Goal: Information Seeking & Learning: Check status

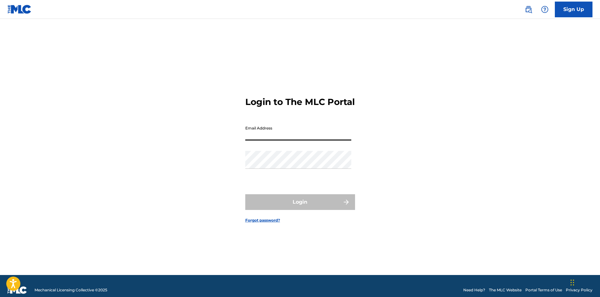
click at [294, 140] on input "Email Address" at bounding box center [298, 131] width 106 height 18
type input "[EMAIL_ADDRESS][DOMAIN_NAME]"
click at [304, 207] on div "Login" at bounding box center [300, 202] width 110 height 16
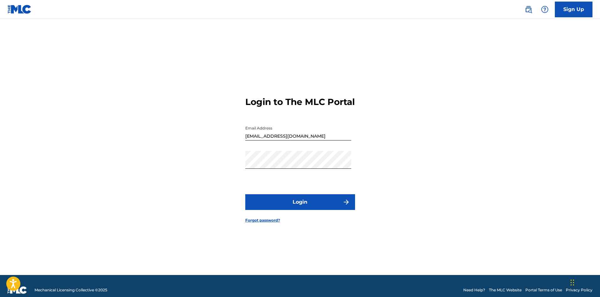
click at [301, 202] on button "Login" at bounding box center [300, 202] width 110 height 16
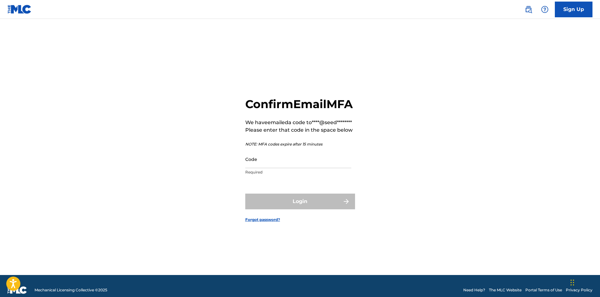
click at [275, 168] on input "Code" at bounding box center [298, 159] width 106 height 18
paste input "816404"
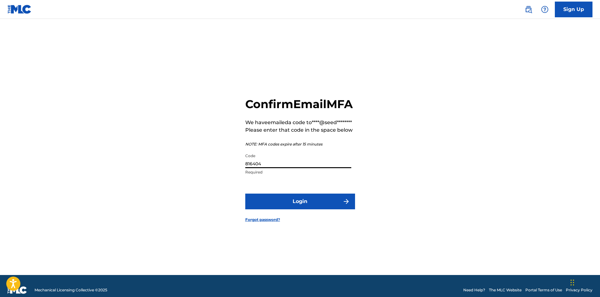
type input "816404"
click at [331, 209] on button "Login" at bounding box center [300, 201] width 110 height 16
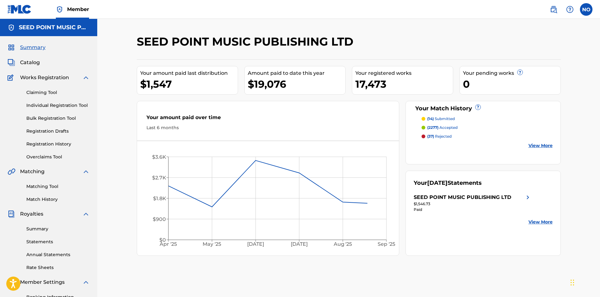
click at [406, 256] on div "SEED POINT MUSIC PUBLISHING LTD Your amount paid last distribution $1,547 Amoun…" at bounding box center [348, 197] width 439 height 325
click at [25, 62] on span "Catalog" at bounding box center [30, 63] width 20 height 8
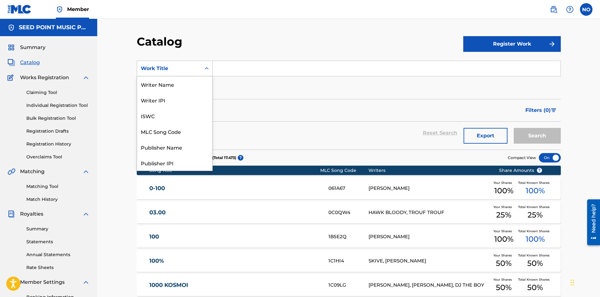
click at [147, 70] on div "Work Title" at bounding box center [169, 69] width 56 height 8
click at [165, 84] on div "Writer Name" at bounding box center [174, 84] width 75 height 16
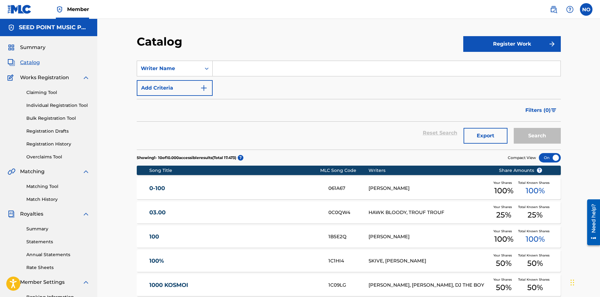
click at [259, 74] on input "Search Form" at bounding box center [387, 68] width 348 height 15
type input "makras"
click at [514, 128] on button "Search" at bounding box center [537, 136] width 47 height 16
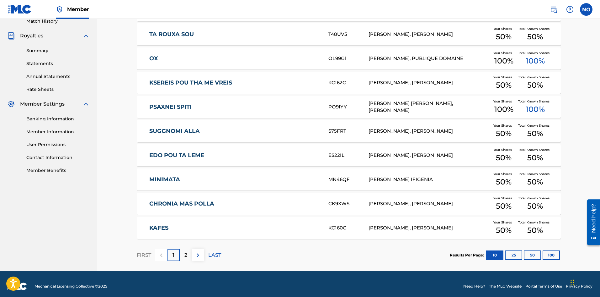
scroll to position [182, 0]
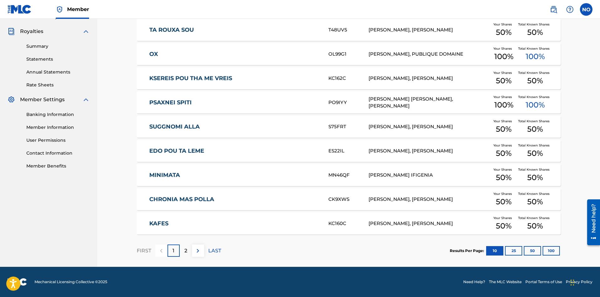
click at [187, 247] on p "2" at bounding box center [186, 251] width 3 height 8
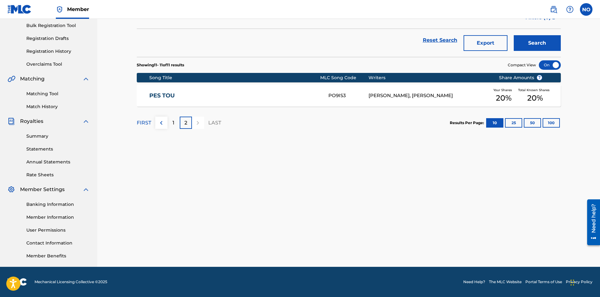
scroll to position [0, 0]
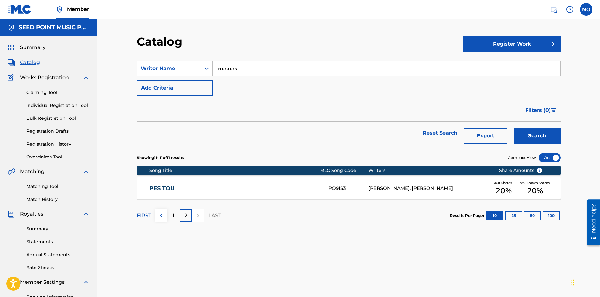
click at [413, 191] on div "[PERSON_NAME], [PERSON_NAME]" at bounding box center [429, 188] width 121 height 7
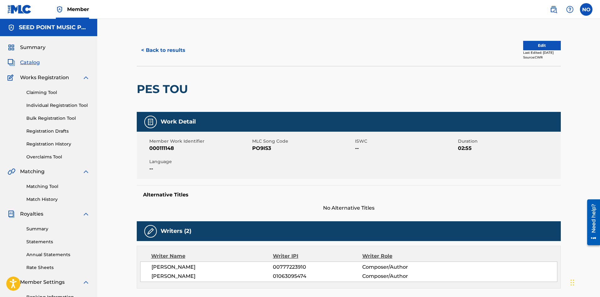
click at [157, 51] on button "< Back to results" at bounding box center [163, 50] width 53 height 16
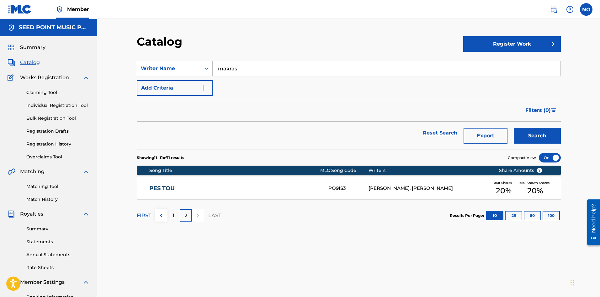
drag, startPoint x: 254, startPoint y: 71, endPoint x: 91, endPoint y: 66, distance: 162.7
click at [91, 66] on main "SEED POINT MUSIC PUBLISHING LTD Summary Catalog Works Registration Claiming Too…" at bounding box center [300, 189] width 600 height 340
type input "t"
click at [536, 134] on button "Search" at bounding box center [537, 136] width 47 height 16
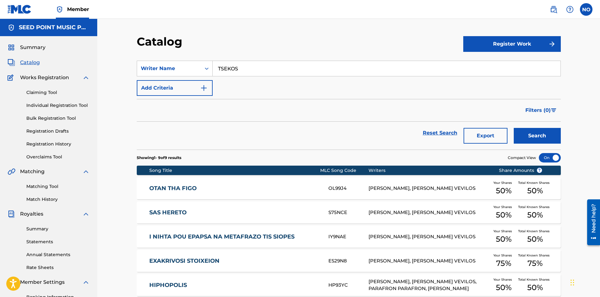
drag, startPoint x: 216, startPoint y: 75, endPoint x: 56, endPoint y: 78, distance: 159.1
click at [56, 78] on main "SEED POINT MUSIC PUBLISHING LTD Summary Catalog Works Registration Claiming Too…" at bounding box center [300, 220] width 600 height 403
type input "J"
click at [553, 135] on button "Search" at bounding box center [537, 136] width 47 height 16
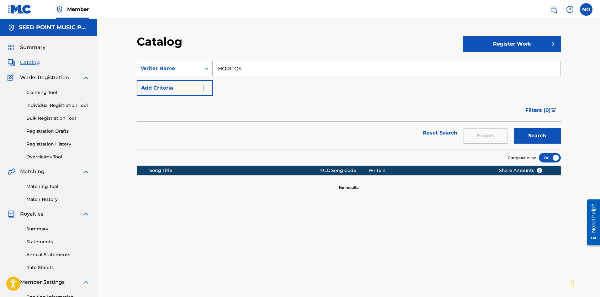
click at [219, 67] on input "HORITOS" at bounding box center [387, 68] width 348 height 15
click at [522, 135] on button "Search" at bounding box center [537, 136] width 47 height 16
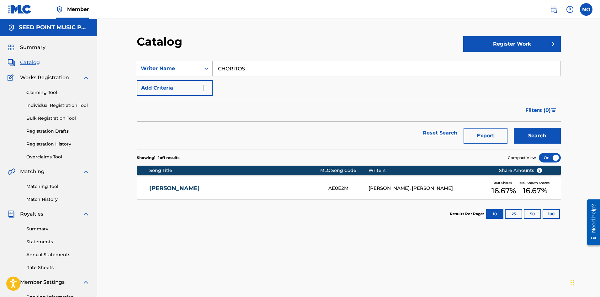
drag, startPoint x: 312, startPoint y: 66, endPoint x: 70, endPoint y: 80, distance: 243.0
click at [72, 79] on main "SEED POINT MUSIC PUBLISHING LTD Summary Catalog Works Registration Claiming Too…" at bounding box center [300, 189] width 600 height 340
type input "KANARIS"
click at [542, 138] on button "Search" at bounding box center [537, 136] width 47 height 16
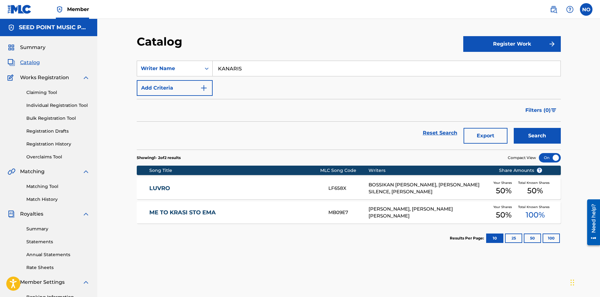
click at [164, 185] on link "LUVRO" at bounding box center [234, 188] width 171 height 7
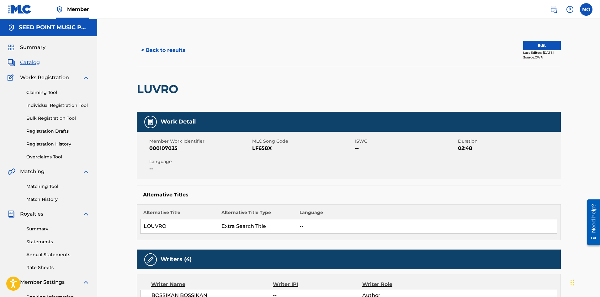
click at [149, 52] on button "< Back to results" at bounding box center [163, 50] width 53 height 16
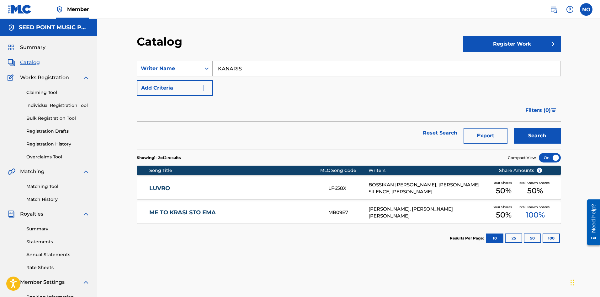
drag, startPoint x: 253, startPoint y: 68, endPoint x: 141, endPoint y: 67, distance: 111.7
click at [142, 67] on div "SearchWithCriteria2403e395-59e1-4087-beec-54e5fe66d30c Writer Name [PERSON_NAME]" at bounding box center [349, 69] width 424 height 16
click at [514, 128] on button "Search" at bounding box center [537, 136] width 47 height 16
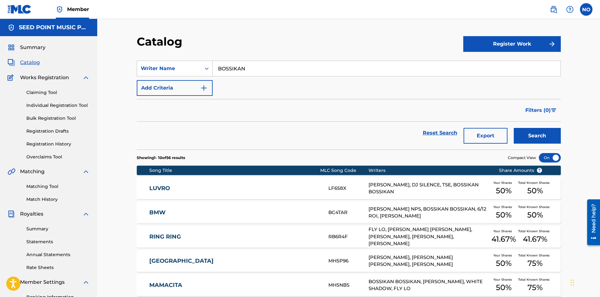
drag, startPoint x: 271, startPoint y: 68, endPoint x: 134, endPoint y: 70, distance: 136.8
click at [132, 70] on div "Catalog Register Work SearchWithCriteria2403e395-59e1-4087-beec-54e5fe66d30c Wr…" at bounding box center [348, 242] width 439 height 414
type input "S"
click at [524, 137] on button "Search" at bounding box center [537, 136] width 47 height 16
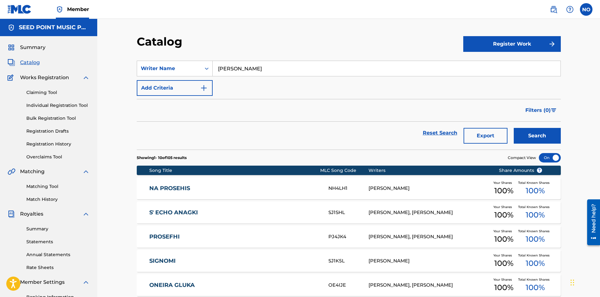
drag, startPoint x: 123, startPoint y: 71, endPoint x: 110, endPoint y: 67, distance: 12.6
click at [112, 71] on div "Catalog Register Work SearchWithCriteria2403e395-59e1-4087-beec-54e5fe66d30c Wr…" at bounding box center [348, 234] width 503 height 430
click at [514, 128] on button "Search" at bounding box center [537, 136] width 47 height 16
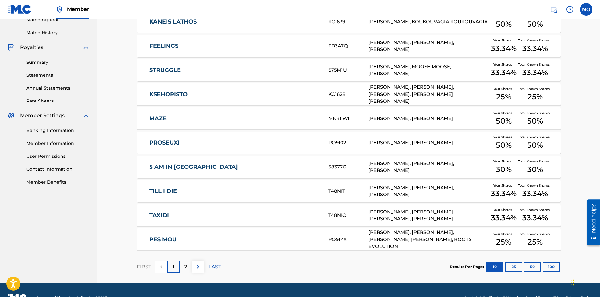
scroll to position [182, 0]
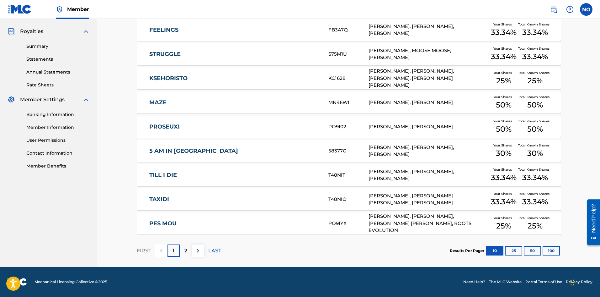
click at [190, 249] on div "2" at bounding box center [186, 250] width 12 height 12
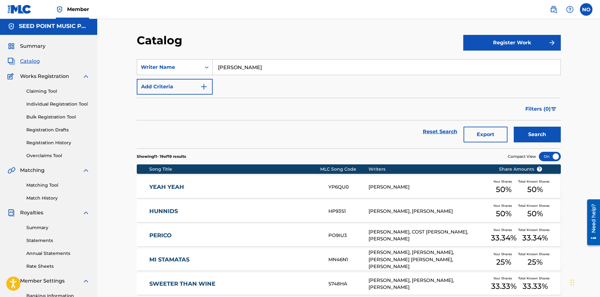
scroll to position [0, 0]
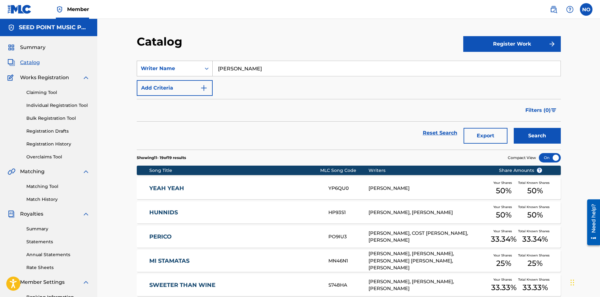
drag, startPoint x: 274, startPoint y: 71, endPoint x: 195, endPoint y: 64, distance: 79.7
click at [195, 64] on div "SearchWithCriteria2403e395-59e1-4087-beec-54e5fe66d30c Writer Name [PERSON_NAME]" at bounding box center [349, 69] width 424 height 16
type input "H"
click at [31, 47] on span "Summary" at bounding box center [32, 48] width 25 height 8
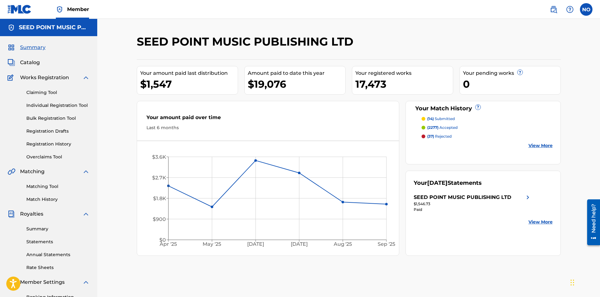
click at [452, 116] on p "(14) submitted" at bounding box center [441, 119] width 28 height 6
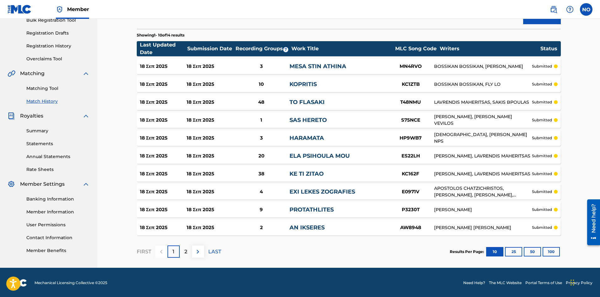
scroll to position [99, 0]
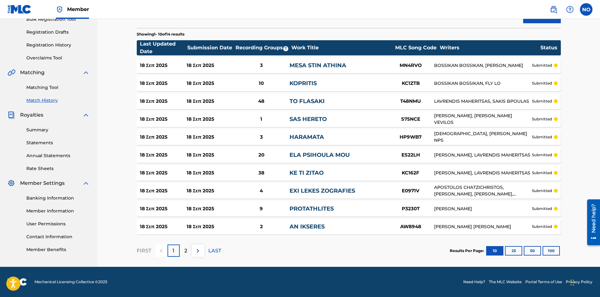
click at [190, 249] on div "2" at bounding box center [186, 250] width 12 height 12
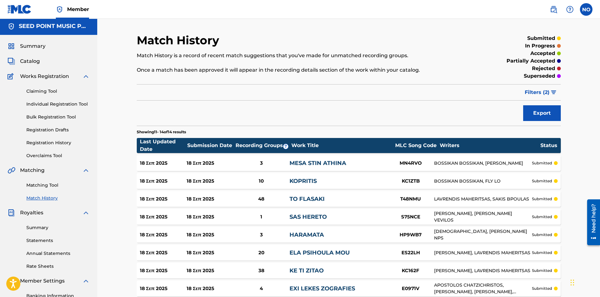
scroll to position [0, 0]
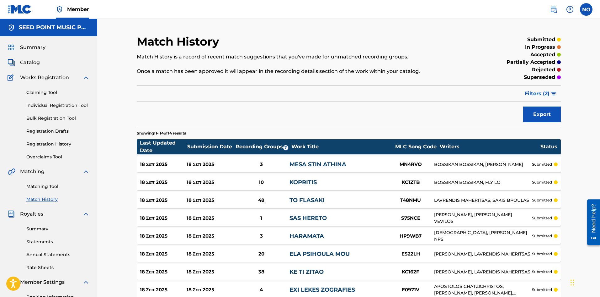
click at [558, 93] on button "Filters ( 2 )" at bounding box center [541, 94] width 40 height 16
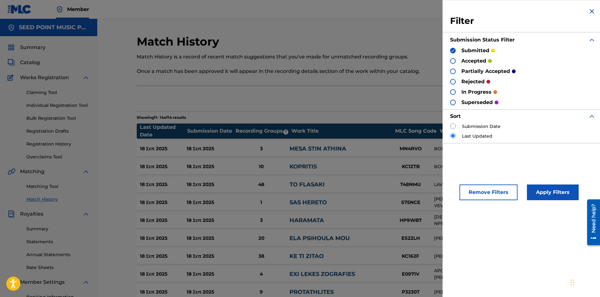
click at [453, 82] on div at bounding box center [453, 82] width 6 height 6
click at [555, 191] on button "Apply Filters" at bounding box center [553, 192] width 52 height 16
